Goal: Communication & Community: Participate in discussion

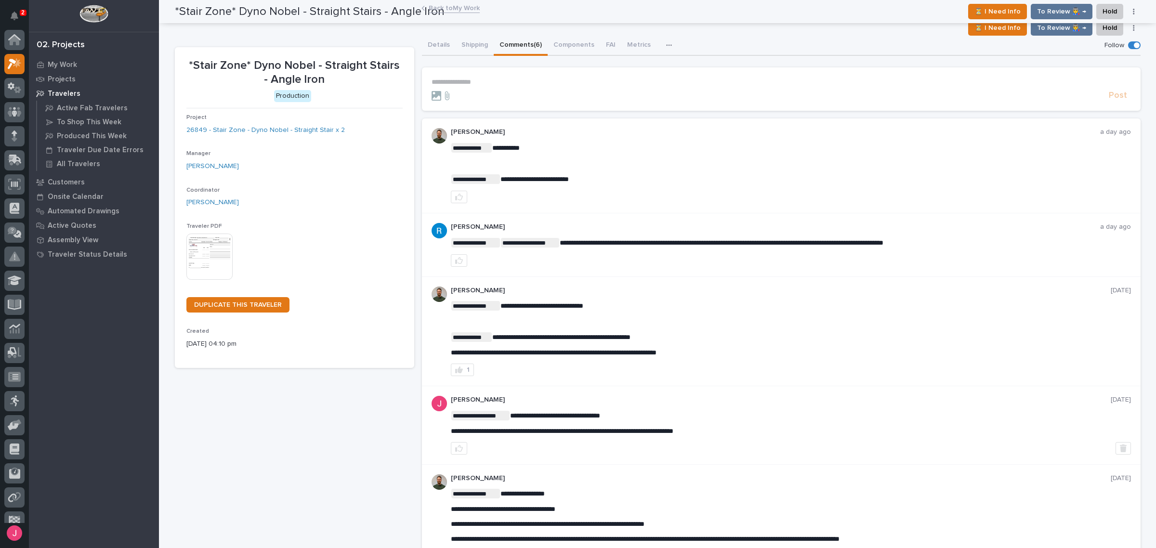
scroll to position [24, 0]
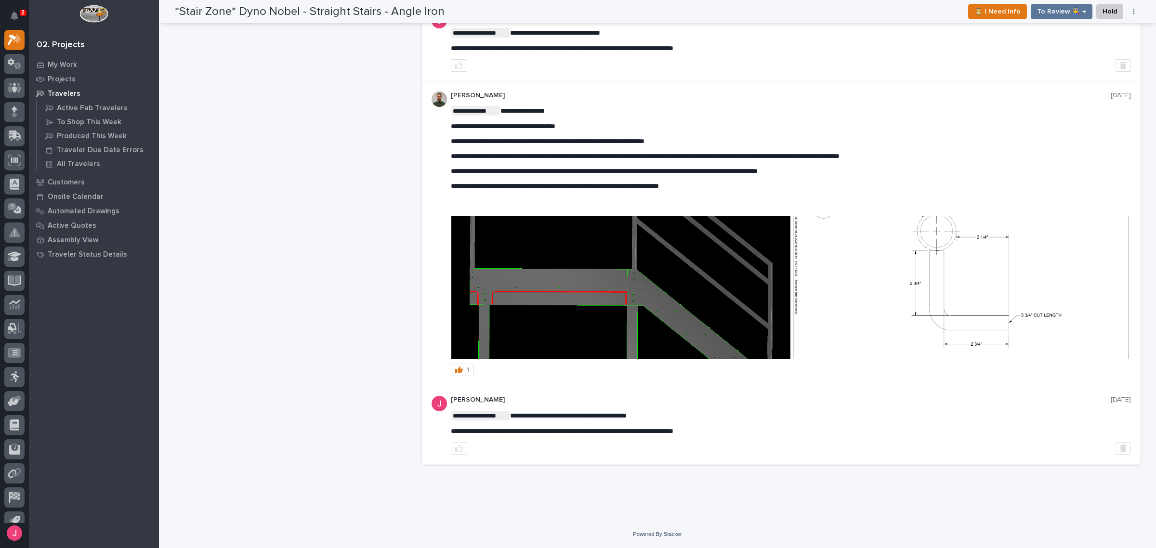
click at [217, 152] on div "*Stair Zone* Dyno Nobel - Straight Stairs - Angle Iron Production Project 26849…" at bounding box center [294, 68] width 239 height 808
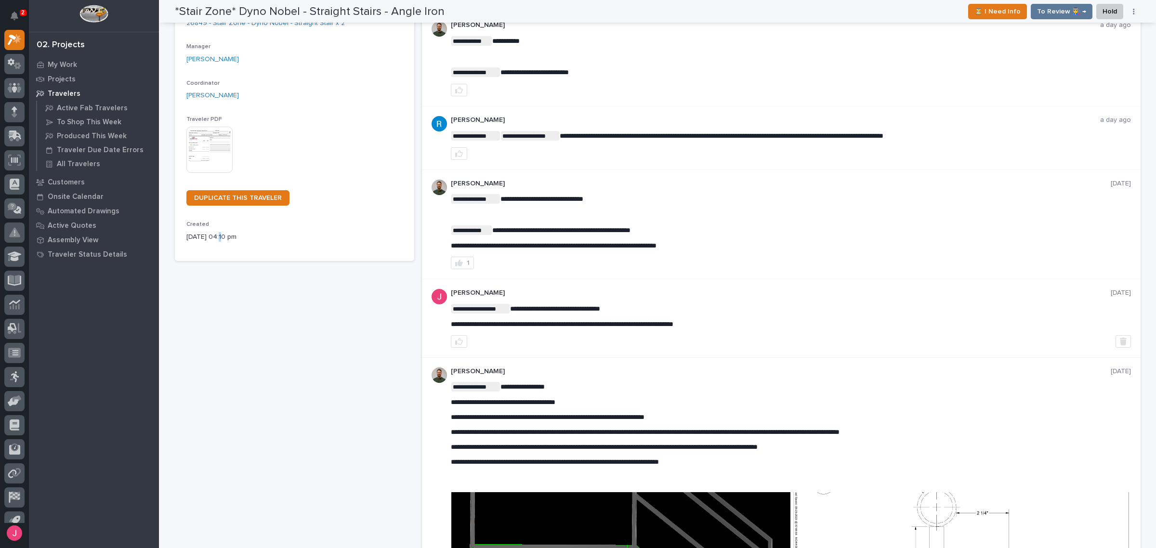
scroll to position [0, 0]
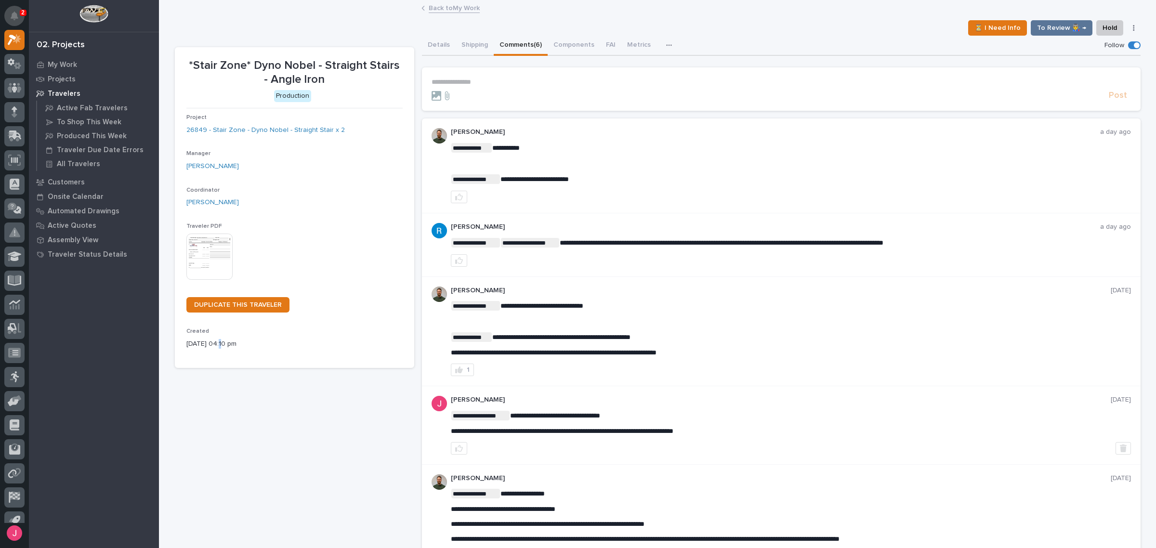
click at [6, 15] on button "Notifications" at bounding box center [14, 16] width 20 height 20
click at [249, 15] on div "Back to My Work" at bounding box center [657, 8] width 997 height 13
click at [719, 34] on div "⏳ I Need Info To Review 👨‍🏭 → Hold Cancel Change Traveler Type Regenerate PDF G…" at bounding box center [658, 27] width 966 height 15
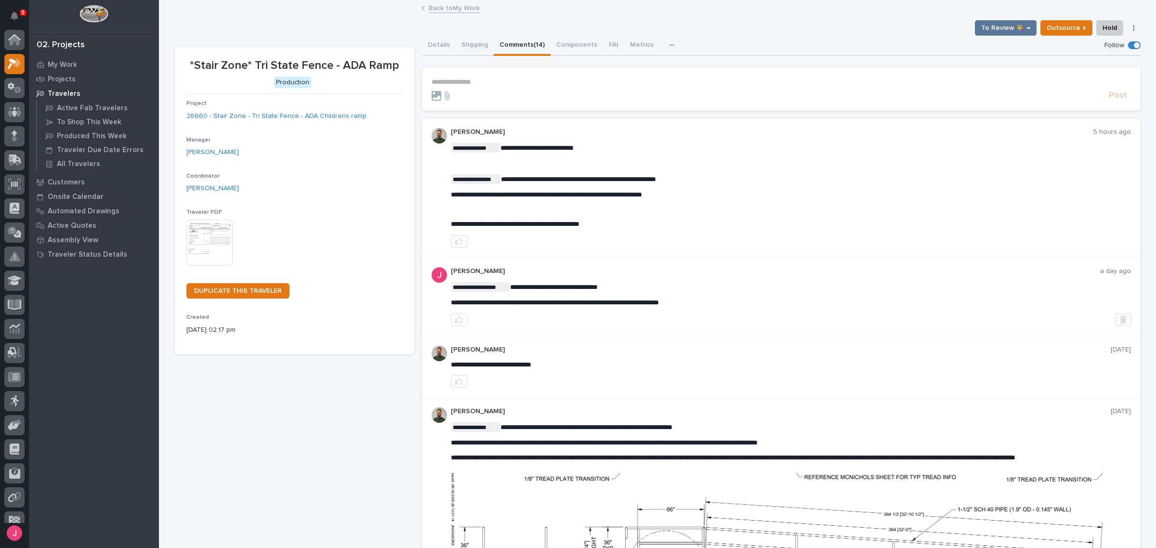
scroll to position [24, 0]
click at [465, 6] on link "Back to My Work" at bounding box center [454, 7] width 51 height 11
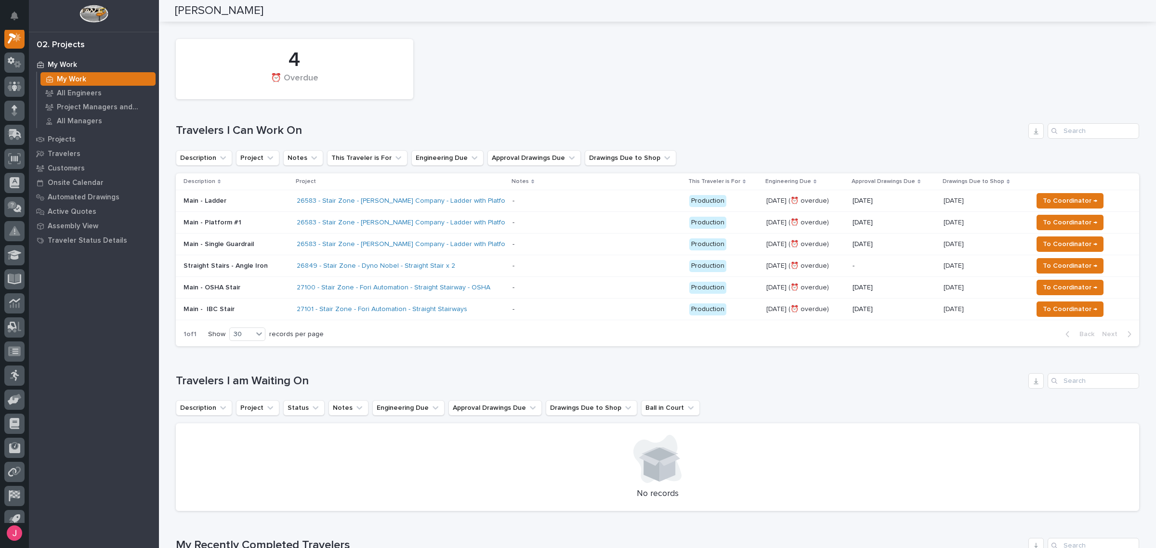
scroll to position [60, 0]
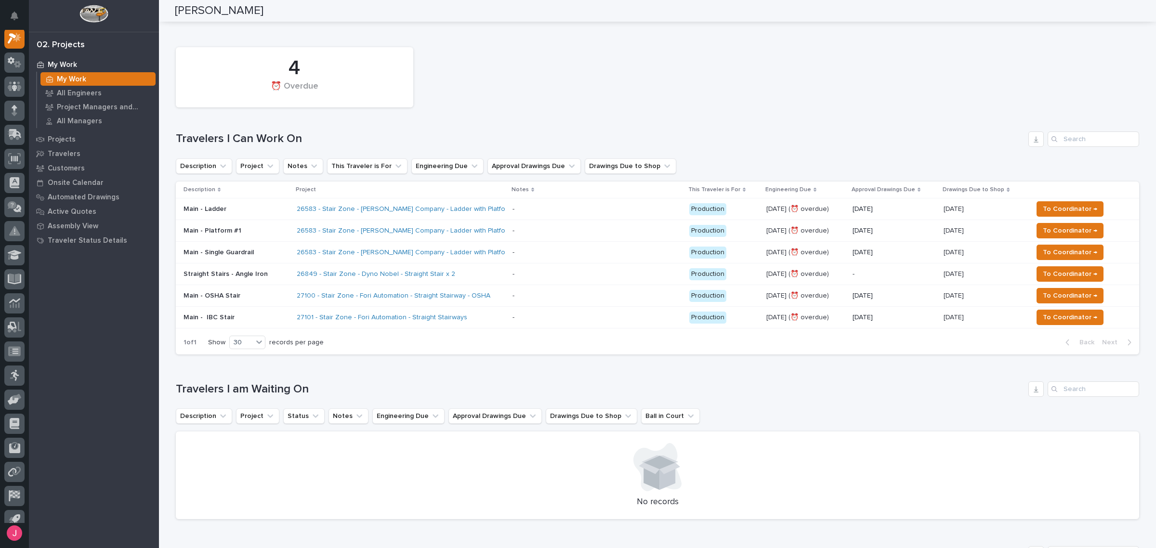
click at [492, 289] on div "27100 - Stair Zone - Fori Automation - Straight Stairway - OSHA" at bounding box center [401, 296] width 208 height 16
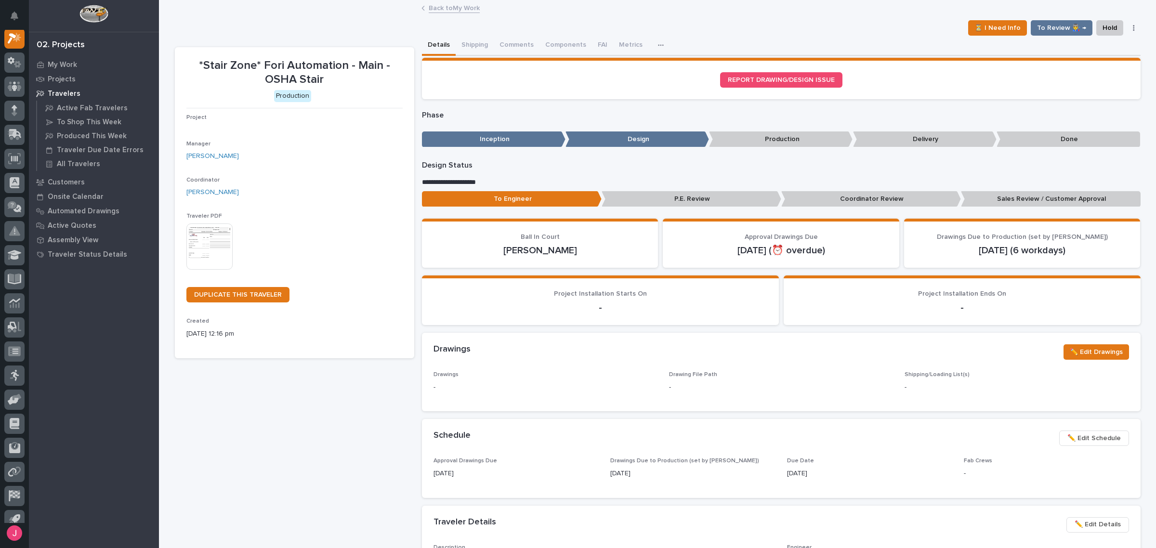
scroll to position [24, 0]
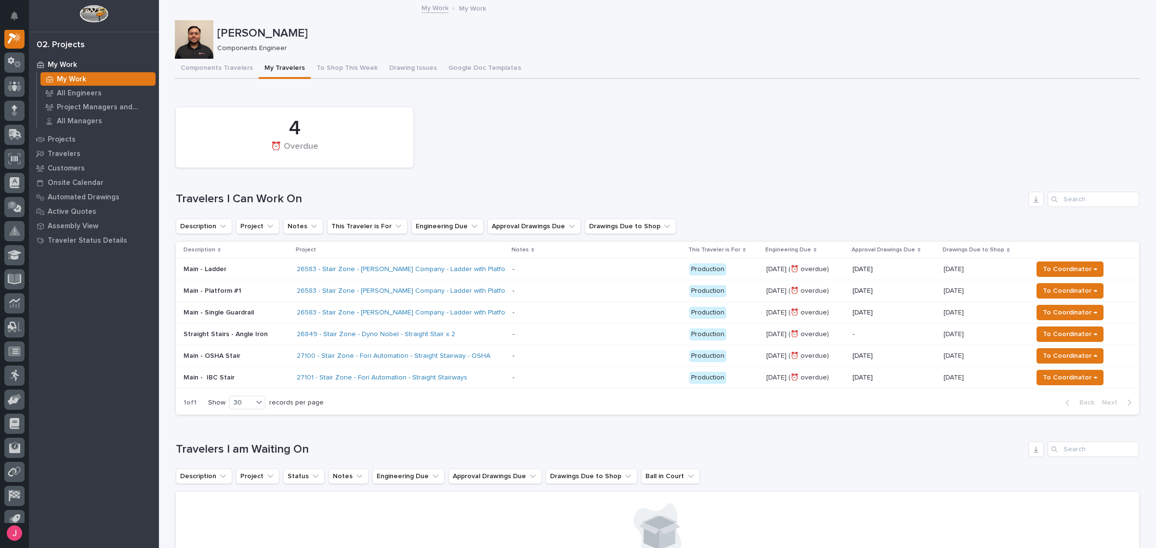
scroll to position [24, 0]
click at [513, 268] on div "-" at bounding box center [514, 269] width 2 height 8
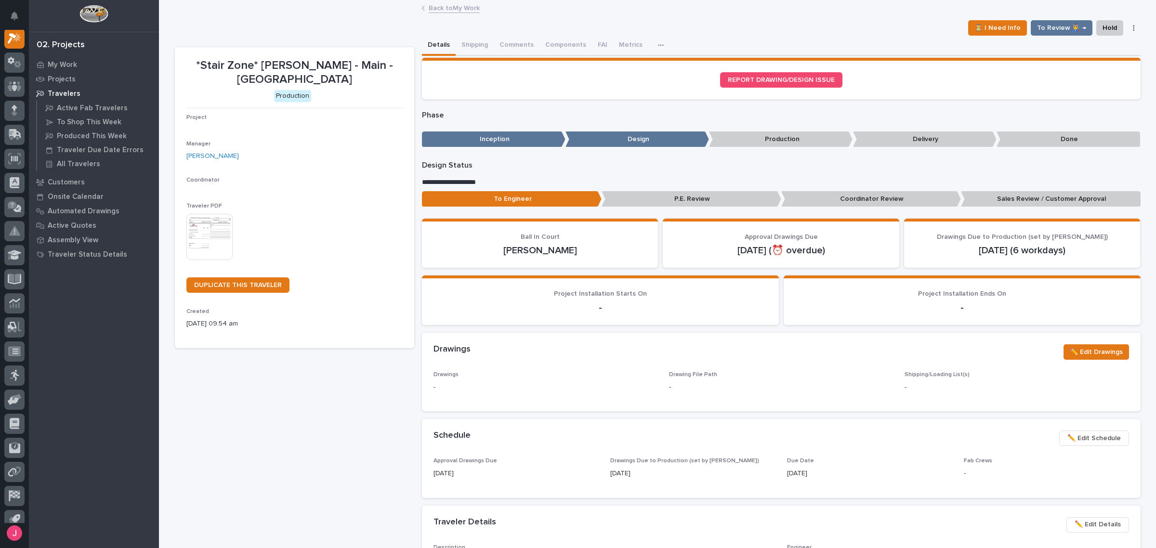
scroll to position [24, 0]
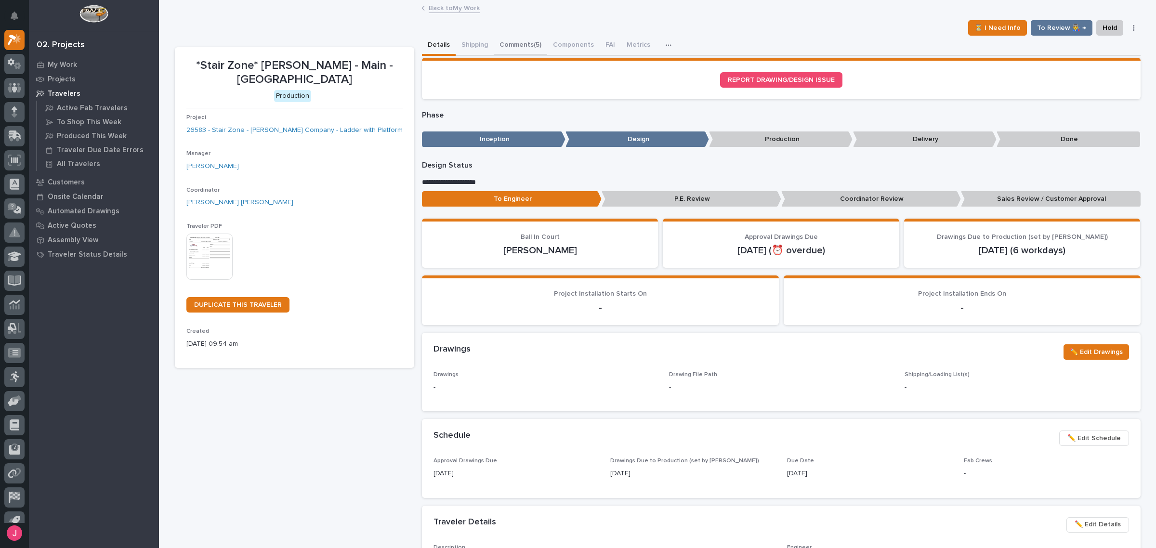
click at [534, 49] on button "Comments (5)" at bounding box center [520, 46] width 53 height 20
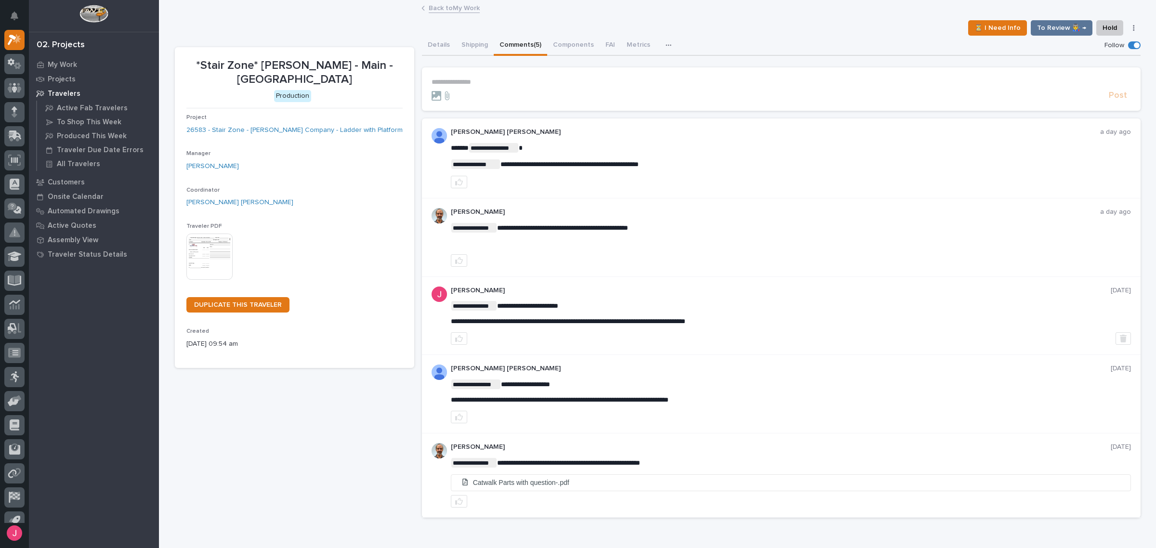
click at [548, 76] on section "**********" at bounding box center [781, 88] width 719 height 43
click at [541, 80] on p "**********" at bounding box center [781, 82] width 699 height 8
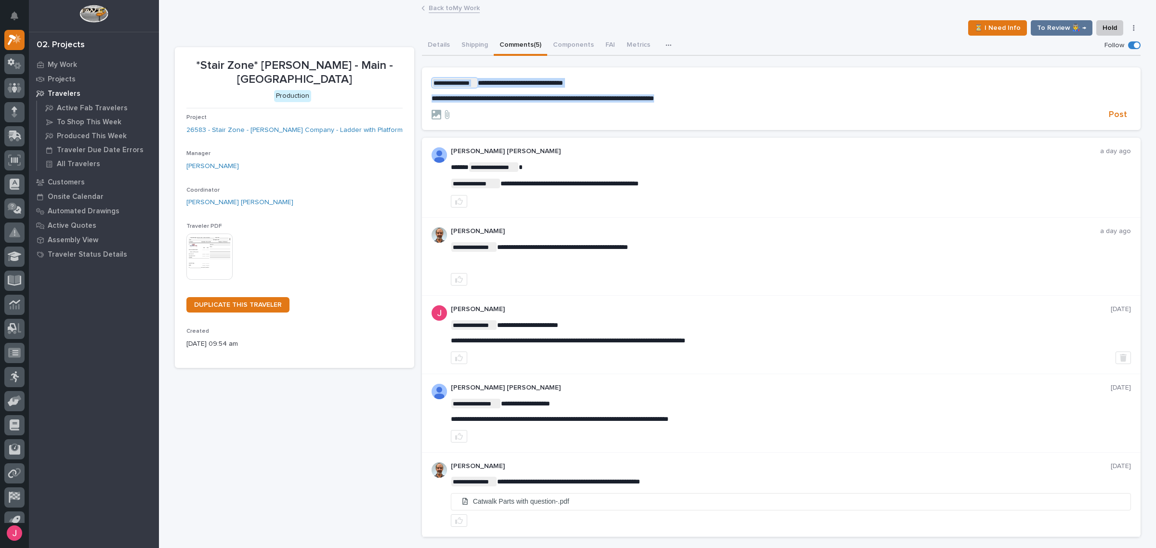
drag, startPoint x: 736, startPoint y: 97, endPoint x: 440, endPoint y: 70, distance: 297.0
click at [440, 70] on section "**********" at bounding box center [781, 98] width 719 height 63
copy div "**********"
click at [1113, 112] on span "Post" at bounding box center [1118, 114] width 18 height 11
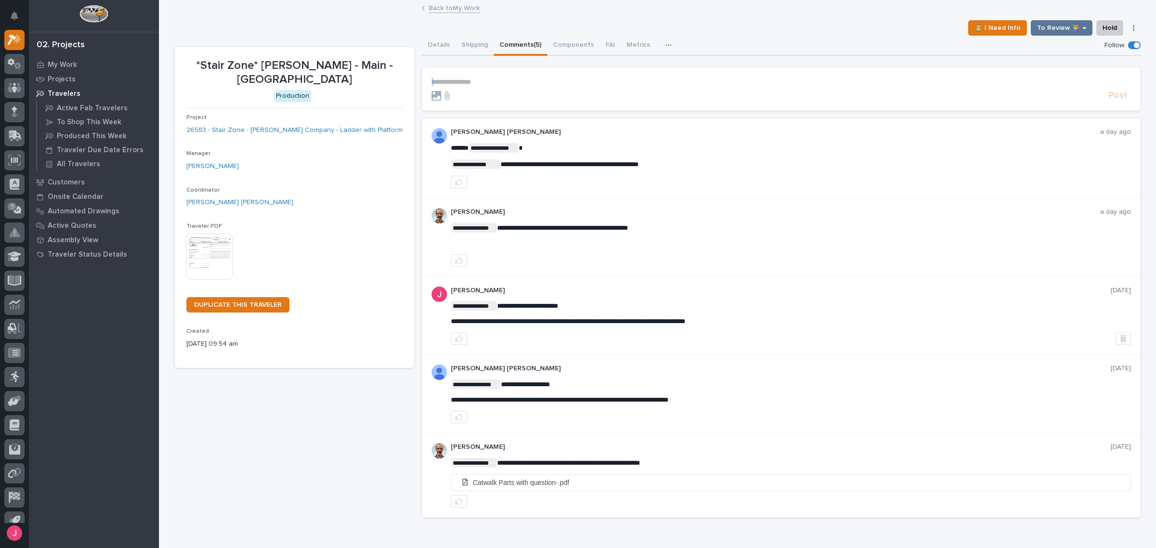
click at [448, 8] on link "Back to My Work" at bounding box center [454, 7] width 51 height 11
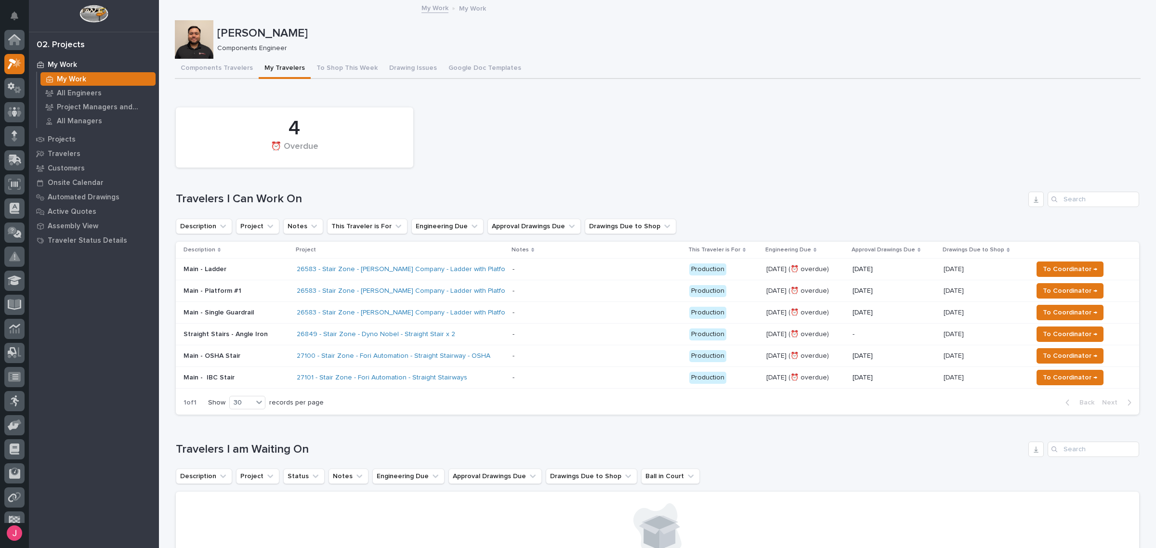
scroll to position [26, 0]
click at [504, 290] on td "26583 - Stair Zone - [PERSON_NAME] Company - Ladder with Platform" at bounding box center [401, 291] width 216 height 22
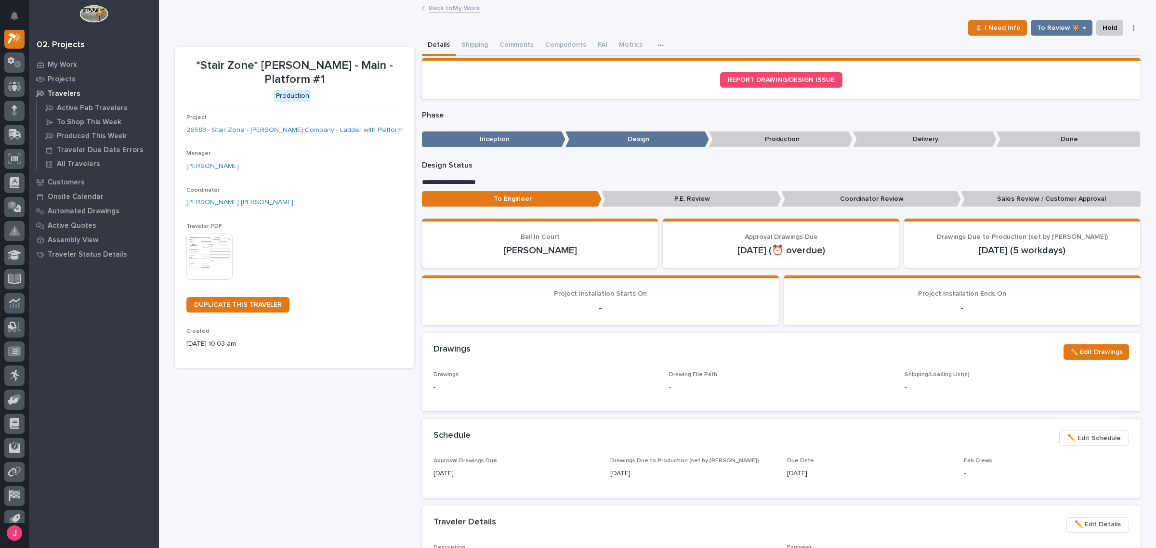
scroll to position [24, 0]
click at [530, 42] on button "Comments (11)" at bounding box center [521, 46] width 55 height 20
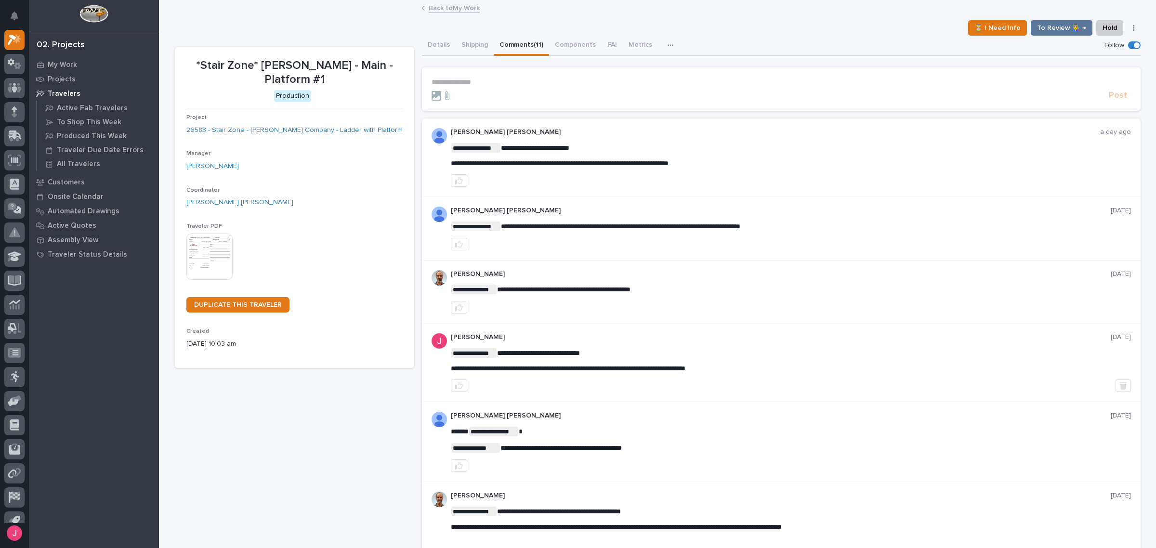
click at [510, 80] on p "**********" at bounding box center [781, 82] width 699 height 8
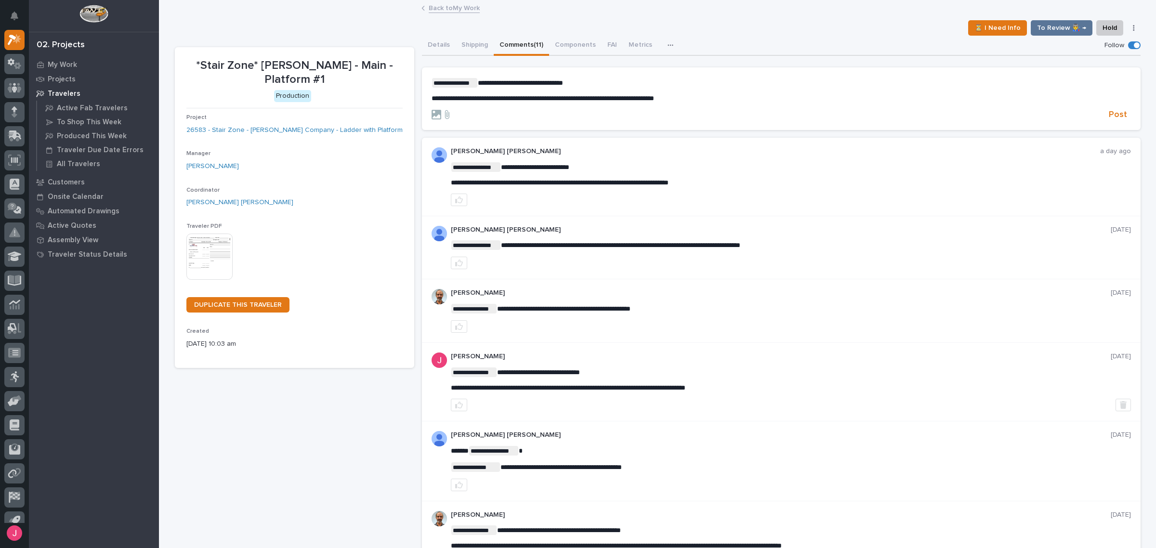
click at [1128, 111] on section "**********" at bounding box center [781, 98] width 719 height 63
click at [1112, 112] on span "Post" at bounding box center [1118, 114] width 18 height 11
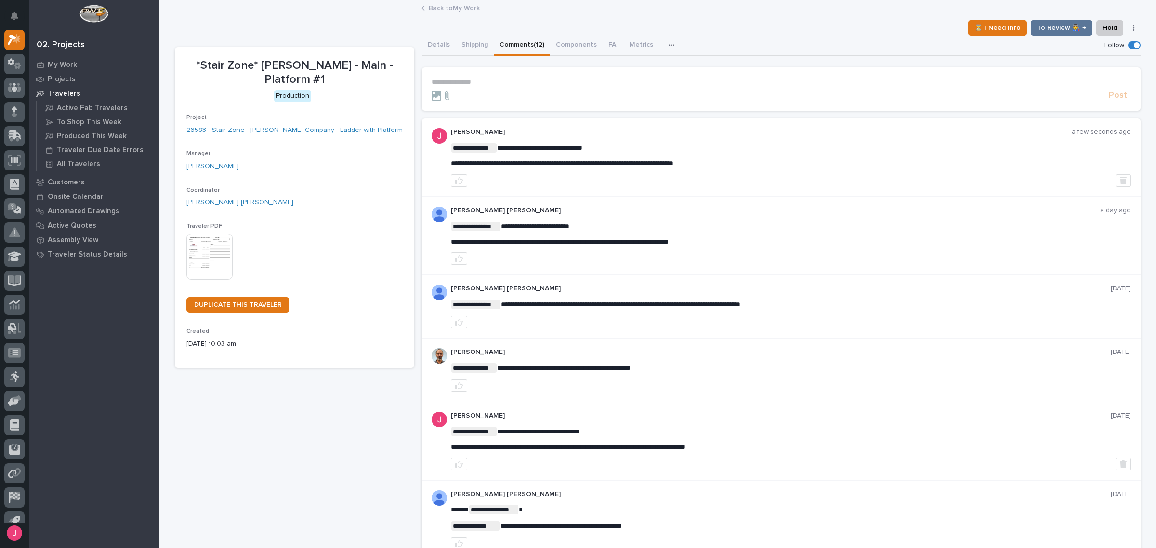
click at [439, 7] on link "Back to My Work" at bounding box center [454, 7] width 51 height 11
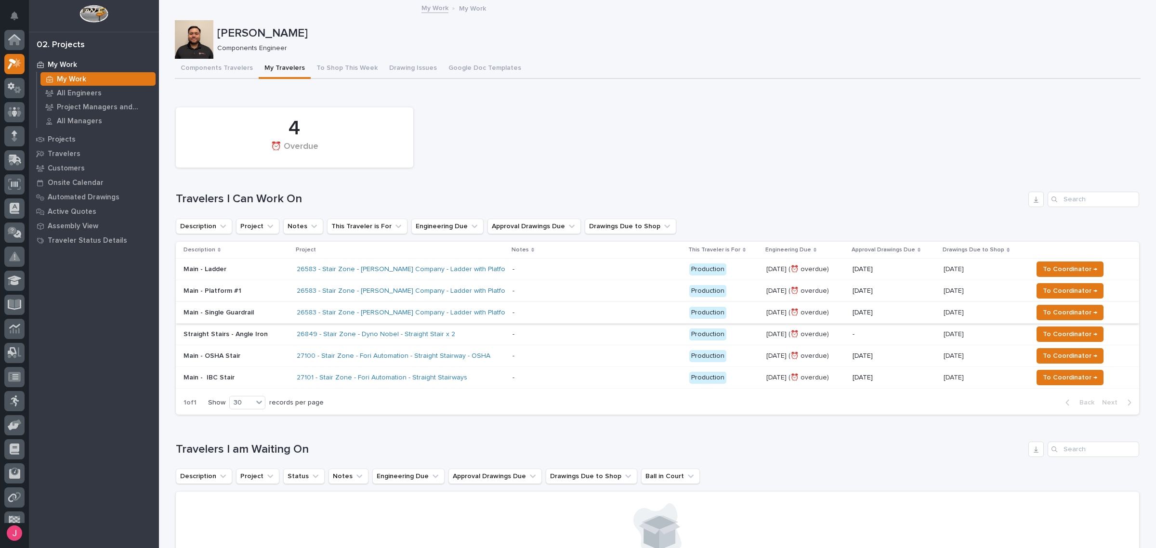
scroll to position [26, 0]
click at [489, 311] on div "26583 - Stair Zone - [PERSON_NAME] Company - Ladder with Platform" at bounding box center [401, 313] width 208 height 16
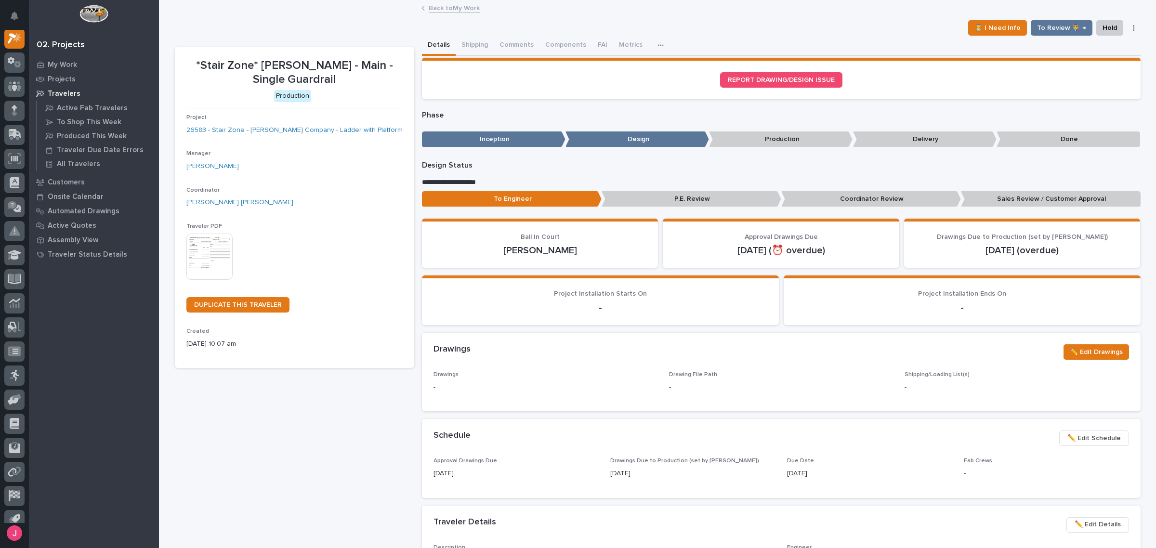
scroll to position [24, 0]
click at [515, 45] on button "Comments" at bounding box center [517, 46] width 46 height 20
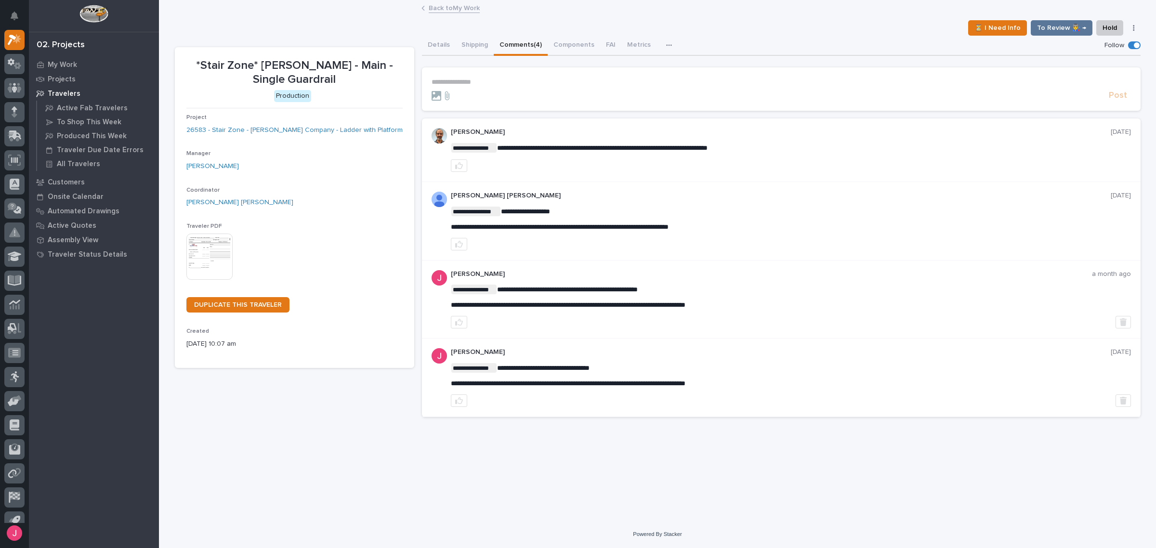
click at [540, 80] on p "**********" at bounding box center [781, 82] width 699 height 8
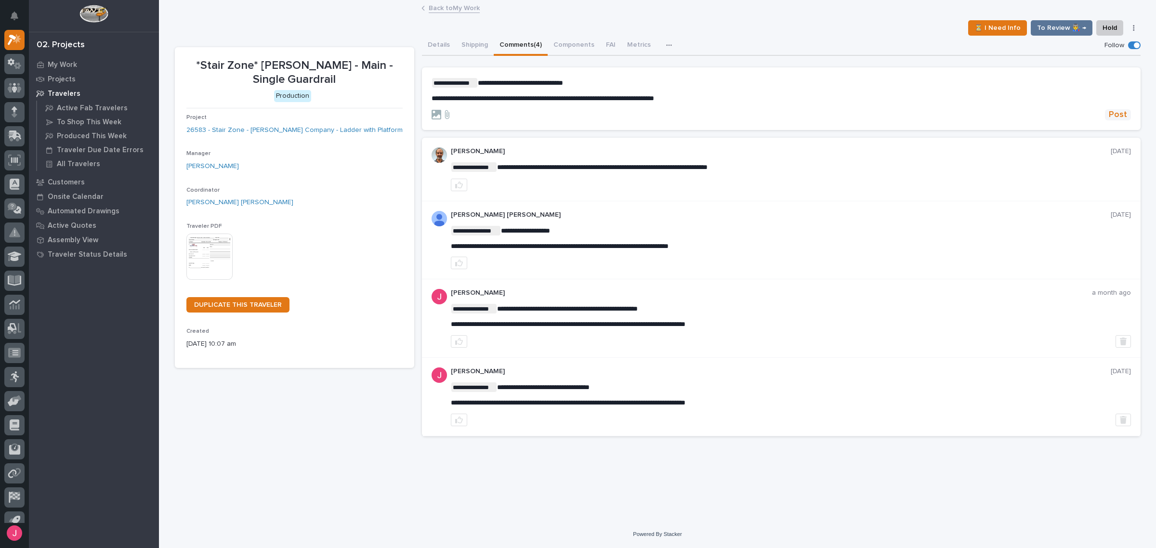
click at [1117, 109] on span "Post" at bounding box center [1118, 114] width 18 height 11
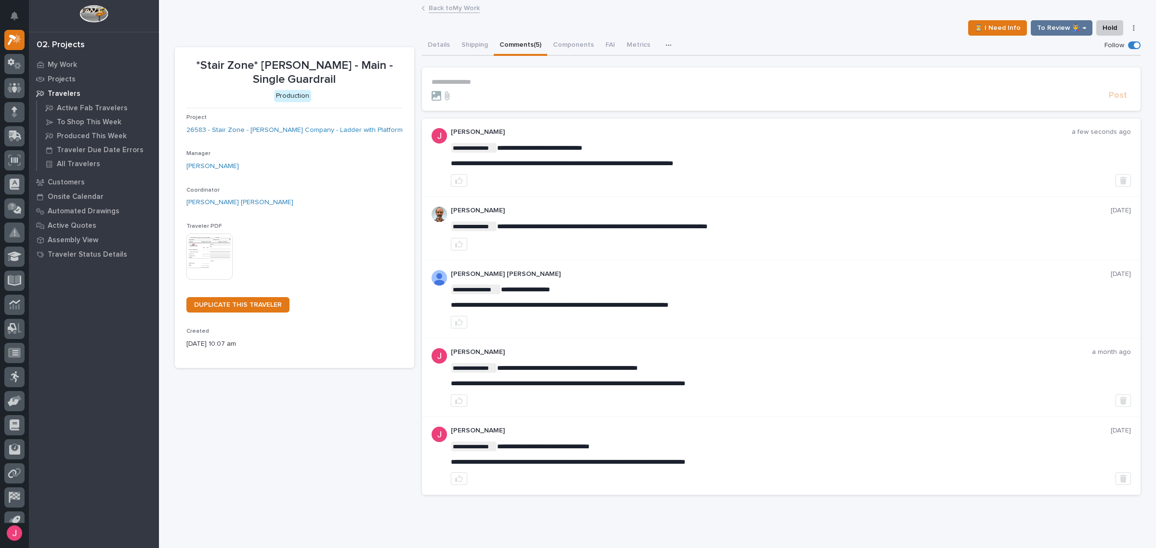
click at [454, 17] on div "**********" at bounding box center [658, 252] width 966 height 502
click at [456, 11] on link "Back to My Work" at bounding box center [454, 7] width 51 height 11
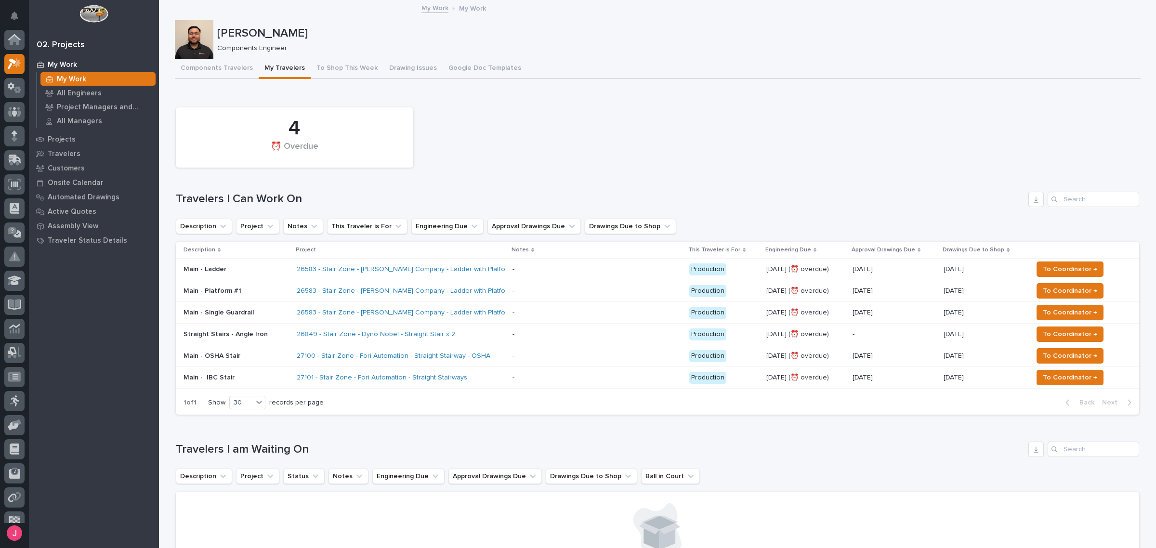
scroll to position [26, 0]
click at [1056, 266] on span "To Coordinator →" at bounding box center [1070, 269] width 54 height 12
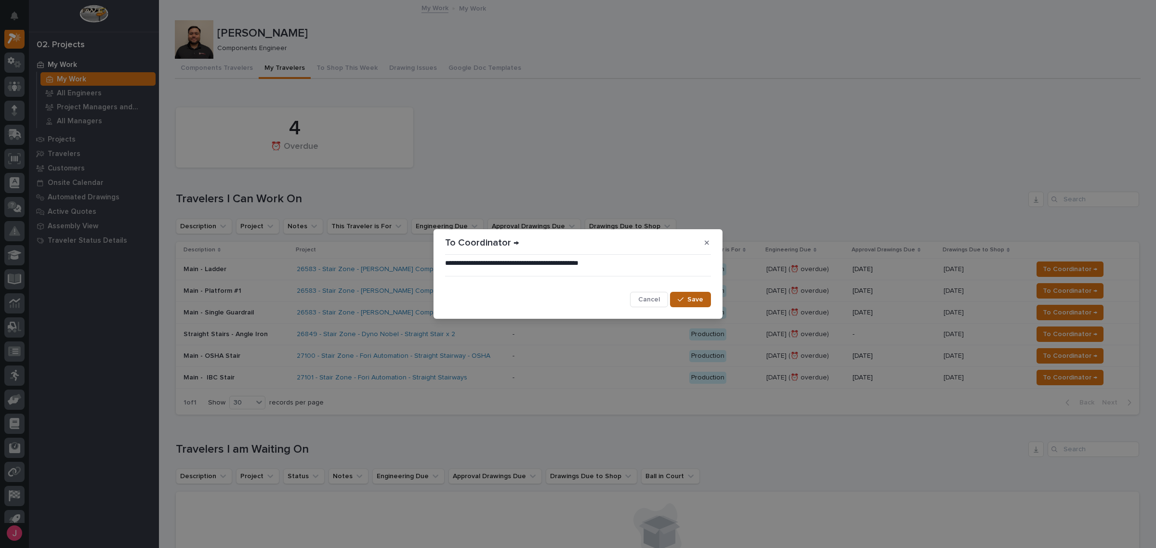
click at [692, 299] on span "Save" at bounding box center [695, 299] width 16 height 9
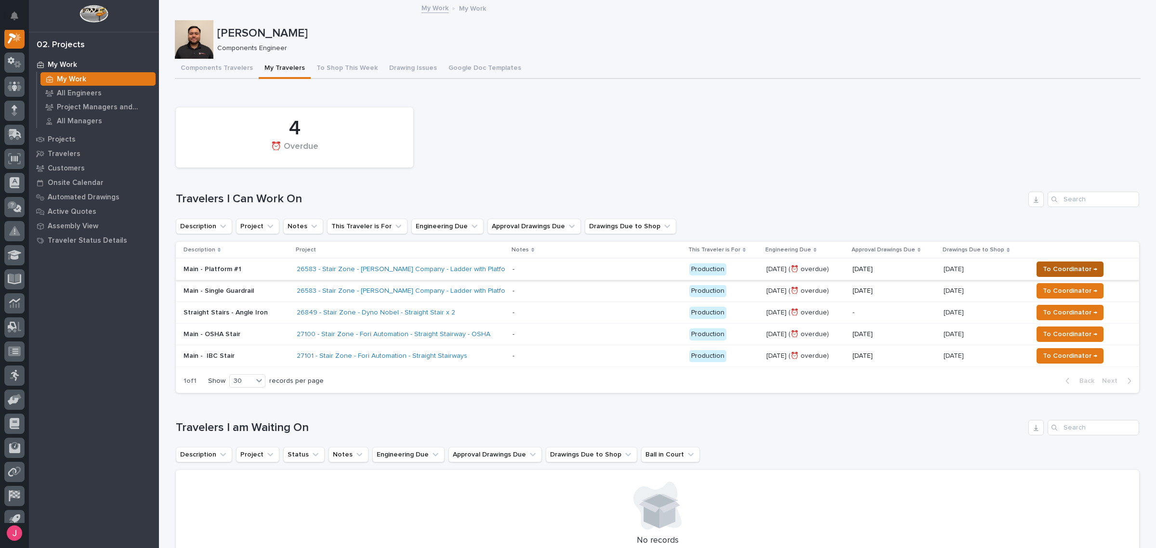
click at [1072, 266] on span "To Coordinator →" at bounding box center [1070, 269] width 54 height 12
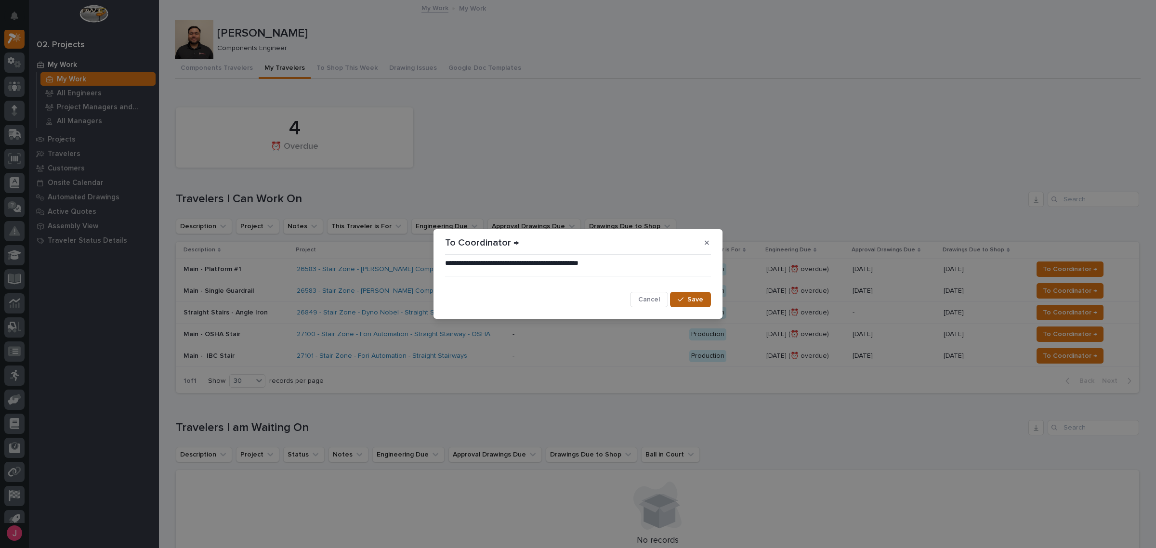
click at [688, 300] on span "Save" at bounding box center [695, 299] width 16 height 9
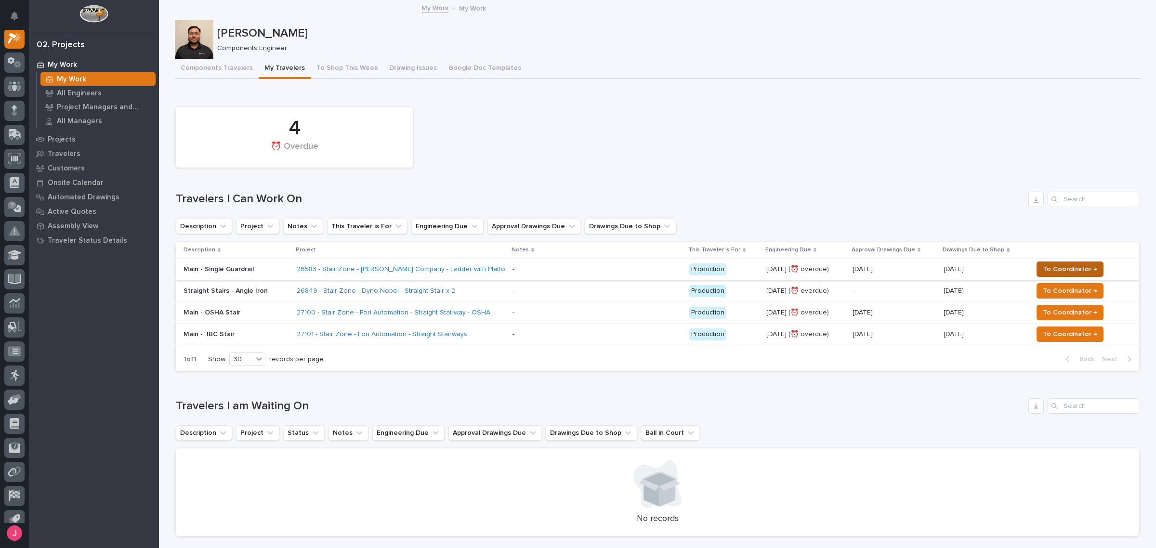
click at [1060, 265] on span "To Coordinator →" at bounding box center [1070, 269] width 54 height 12
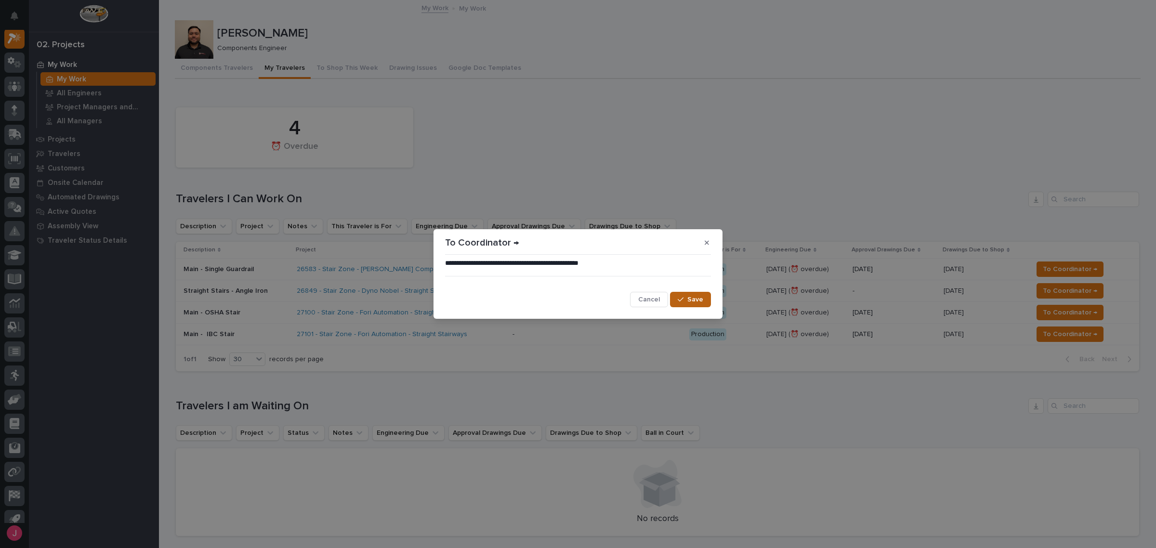
click at [699, 294] on button "Save" at bounding box center [690, 299] width 41 height 15
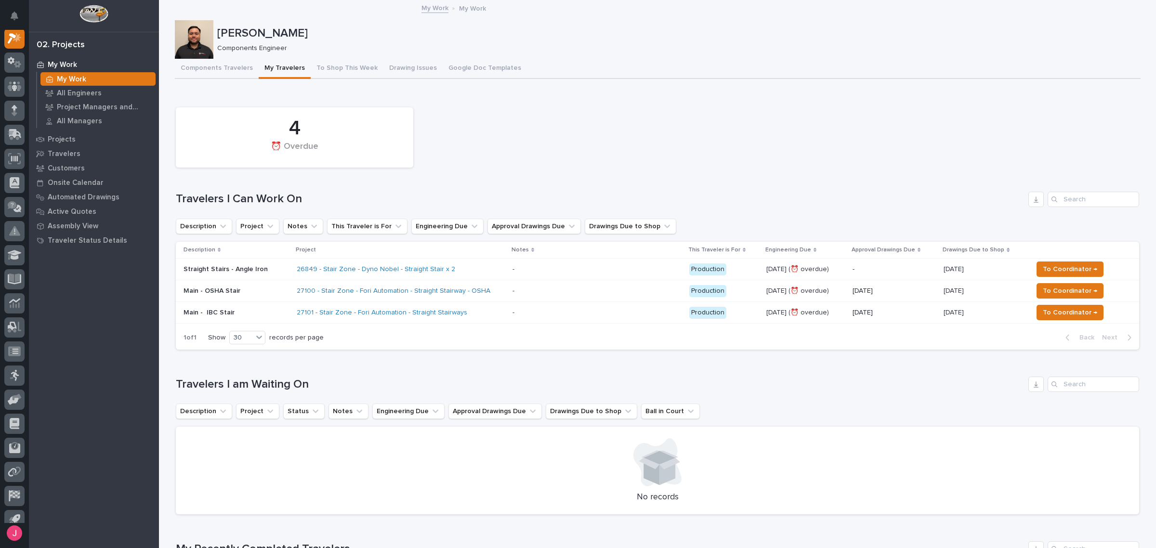
click at [736, 136] on div "4 ⏰ Overdue" at bounding box center [657, 138] width 973 height 70
click at [615, 123] on div "4 ⏰ Overdue" at bounding box center [657, 138] width 973 height 70
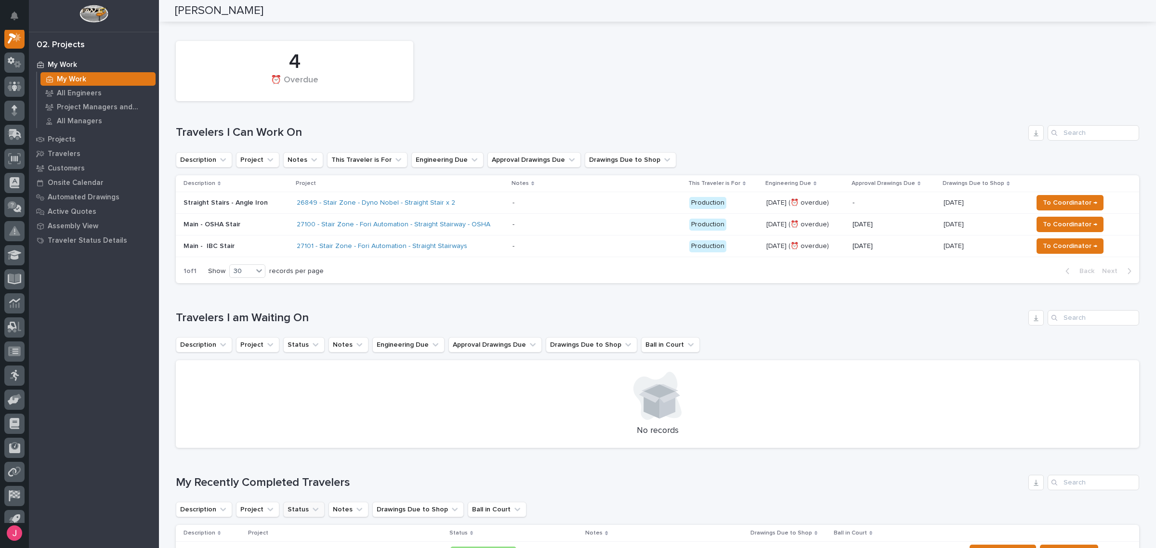
scroll to position [60, 0]
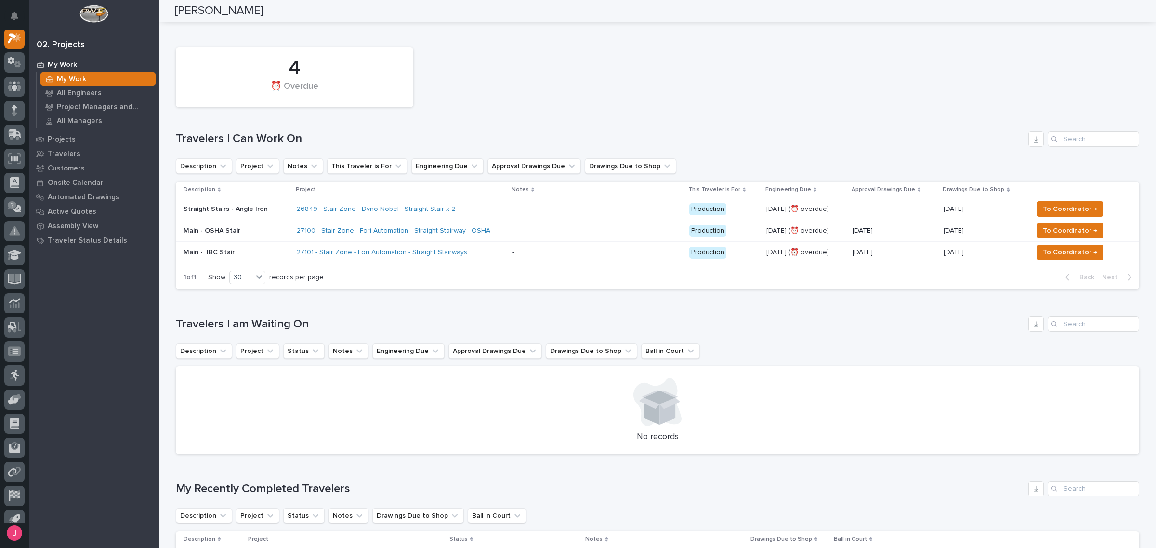
click at [472, 315] on div "Loading... Saving… Travelers I am Waiting On Description Project Status Notes E…" at bounding box center [657, 379] width 963 height 165
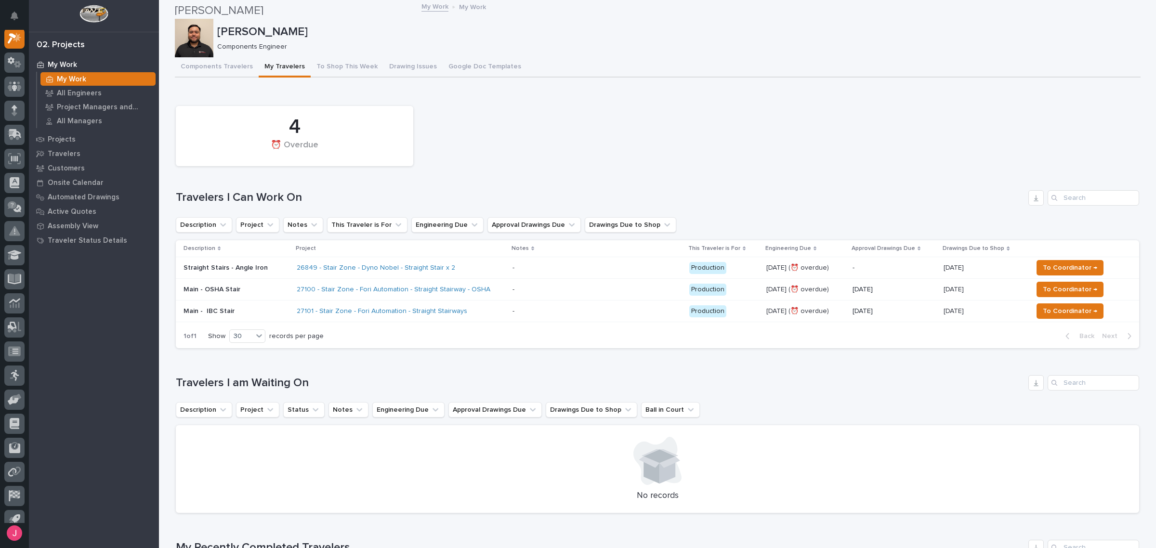
scroll to position [0, 0]
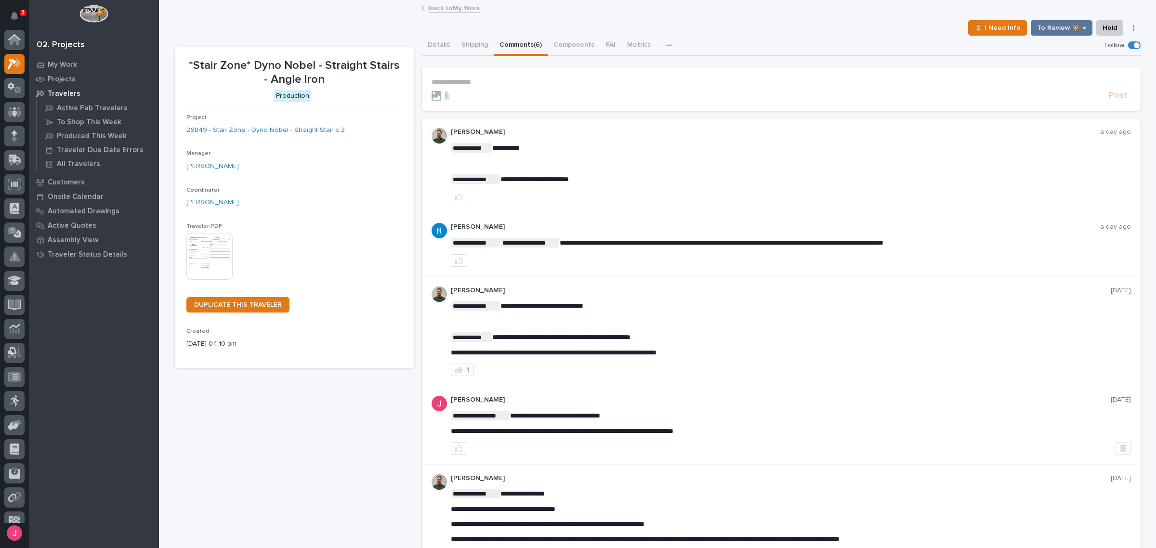
scroll to position [24, 0]
click at [714, 39] on div "Details Shipping Comments (6) Components FAI Metrics Schedule" at bounding box center [781, 46] width 719 height 20
